Goal: Task Accomplishment & Management: Manage account settings

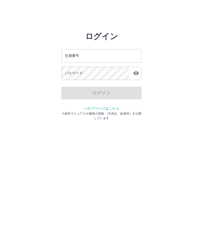
click at [112, 55] on input "社員番号" at bounding box center [101, 55] width 80 height 13
type input "*******"
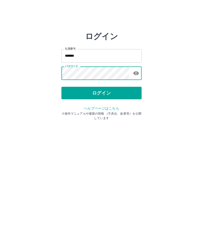
click at [105, 93] on button "ログイン" at bounding box center [101, 93] width 80 height 13
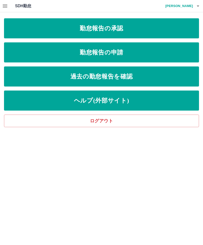
click at [124, 28] on link "勤怠報告の承認" at bounding box center [101, 28] width 195 height 20
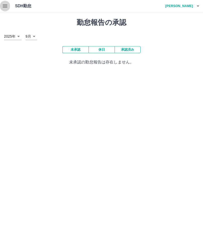
click at [10, 4] on button "button" at bounding box center [5, 6] width 10 height 12
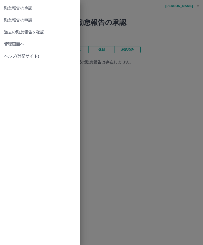
click at [18, 44] on span "管理画面へ" at bounding box center [40, 44] width 72 height 6
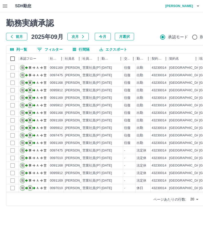
click at [178, 8] on h4 "[PERSON_NAME]" at bounding box center [178, 6] width 30 height 12
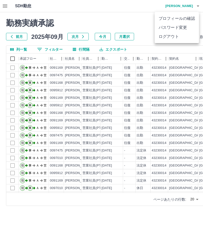
click at [168, 38] on li "ログアウト" at bounding box center [177, 36] width 44 height 9
